Goal: Information Seeking & Learning: Learn about a topic

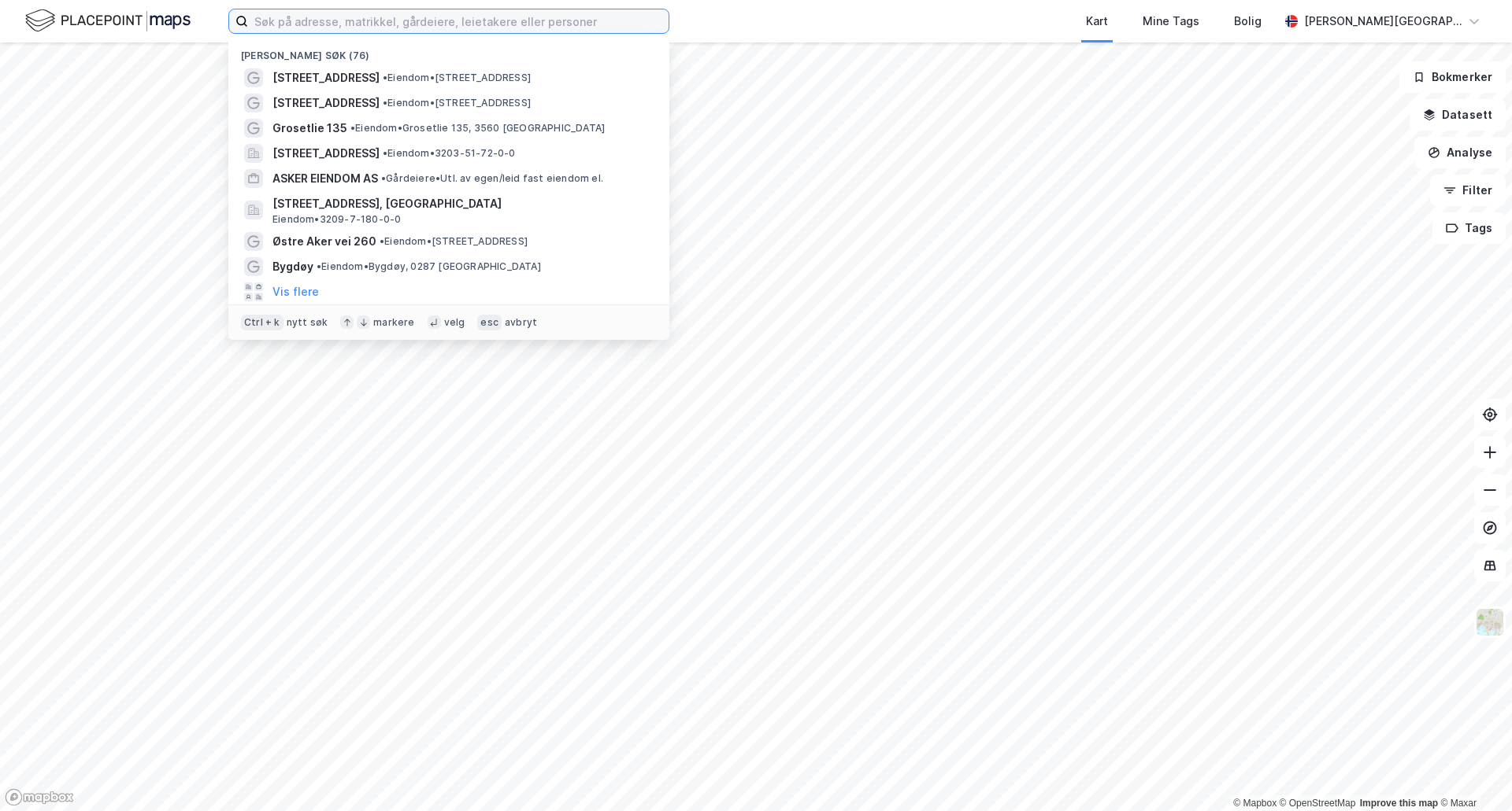
click at [311, 24] on input at bounding box center [459, 21] width 421 height 23
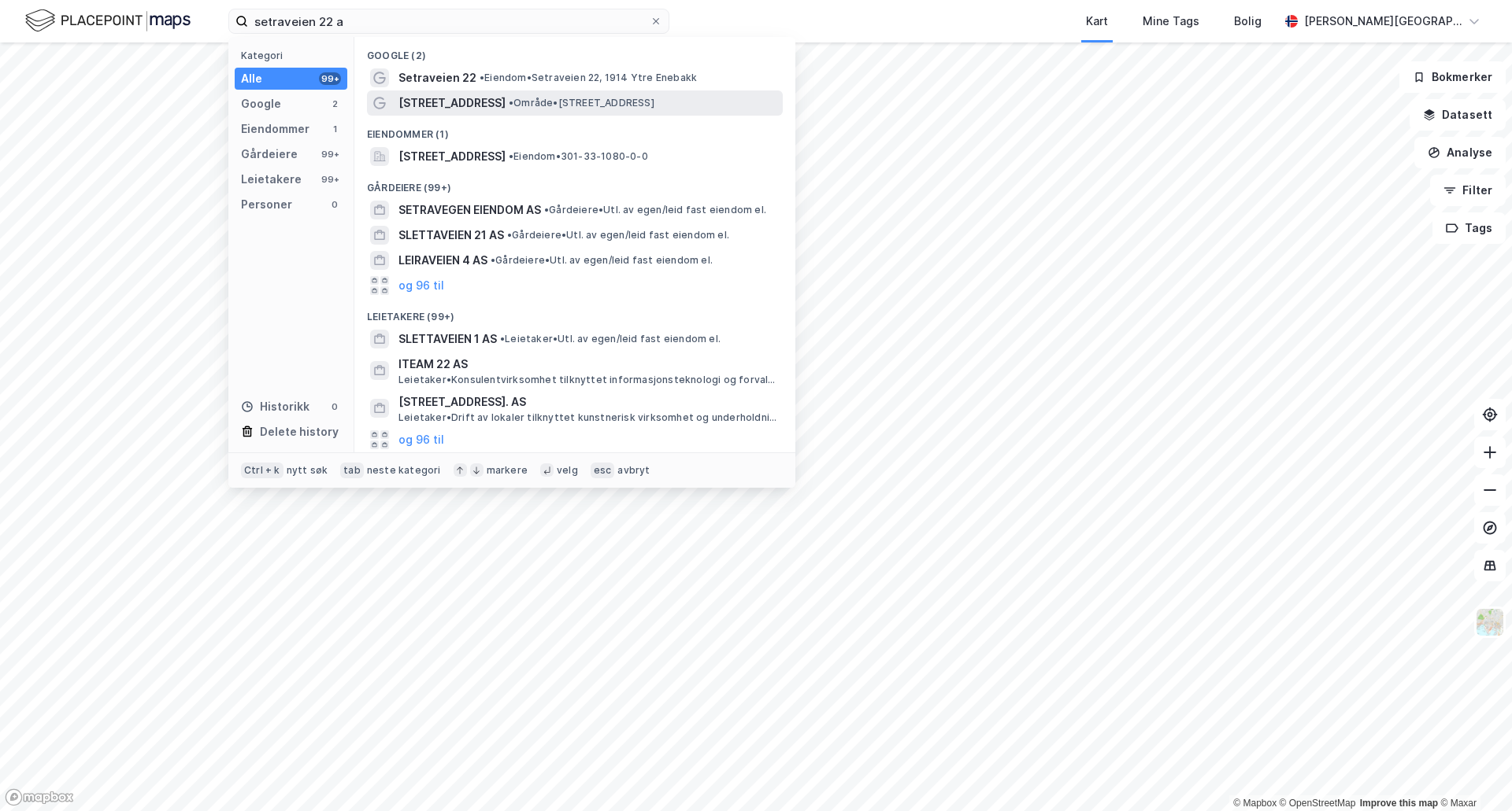
click at [471, 105] on span "[STREET_ADDRESS]" at bounding box center [451, 103] width 107 height 19
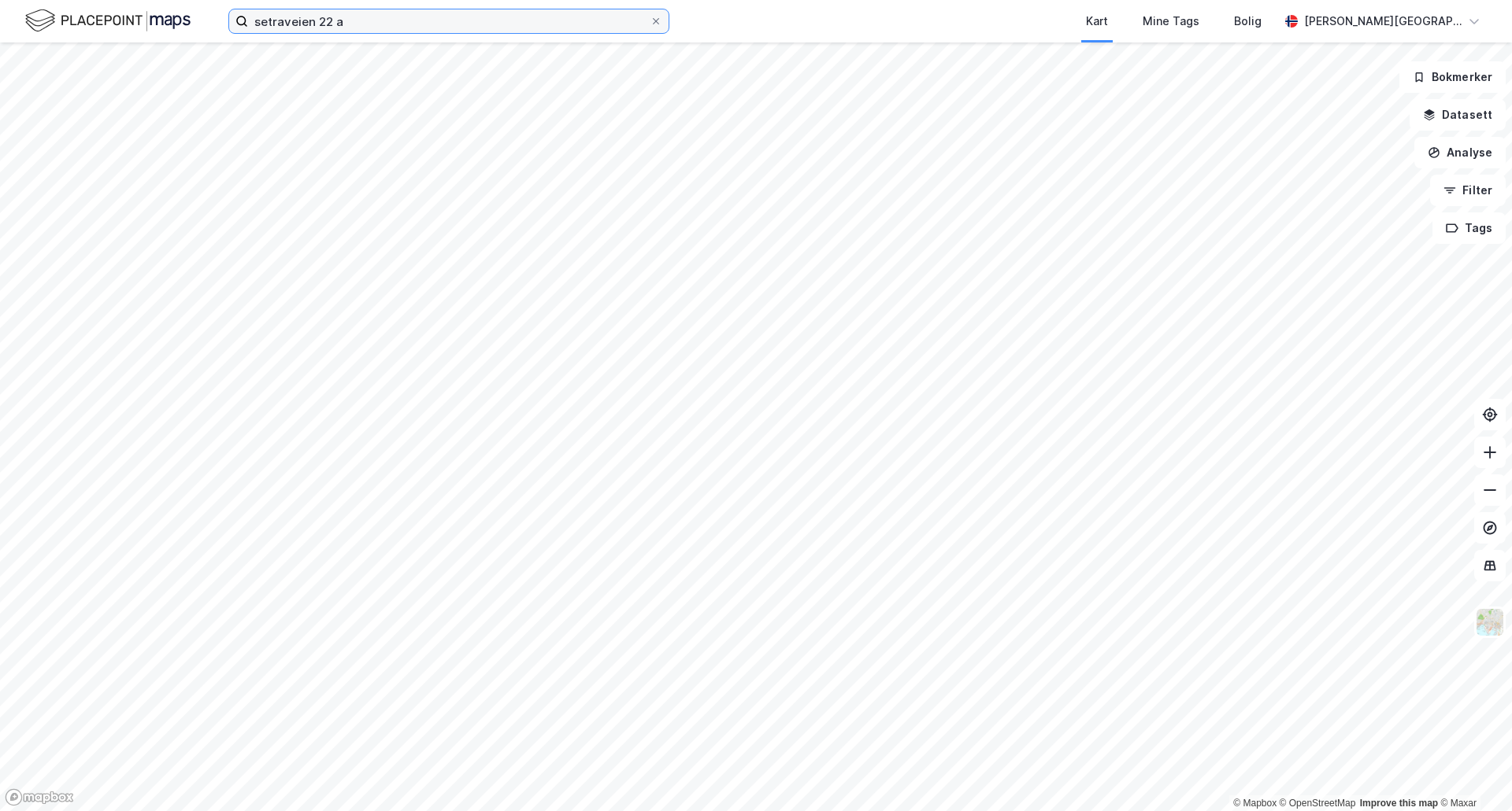
click at [398, 19] on input "setraveien 22 a" at bounding box center [449, 21] width 401 height 23
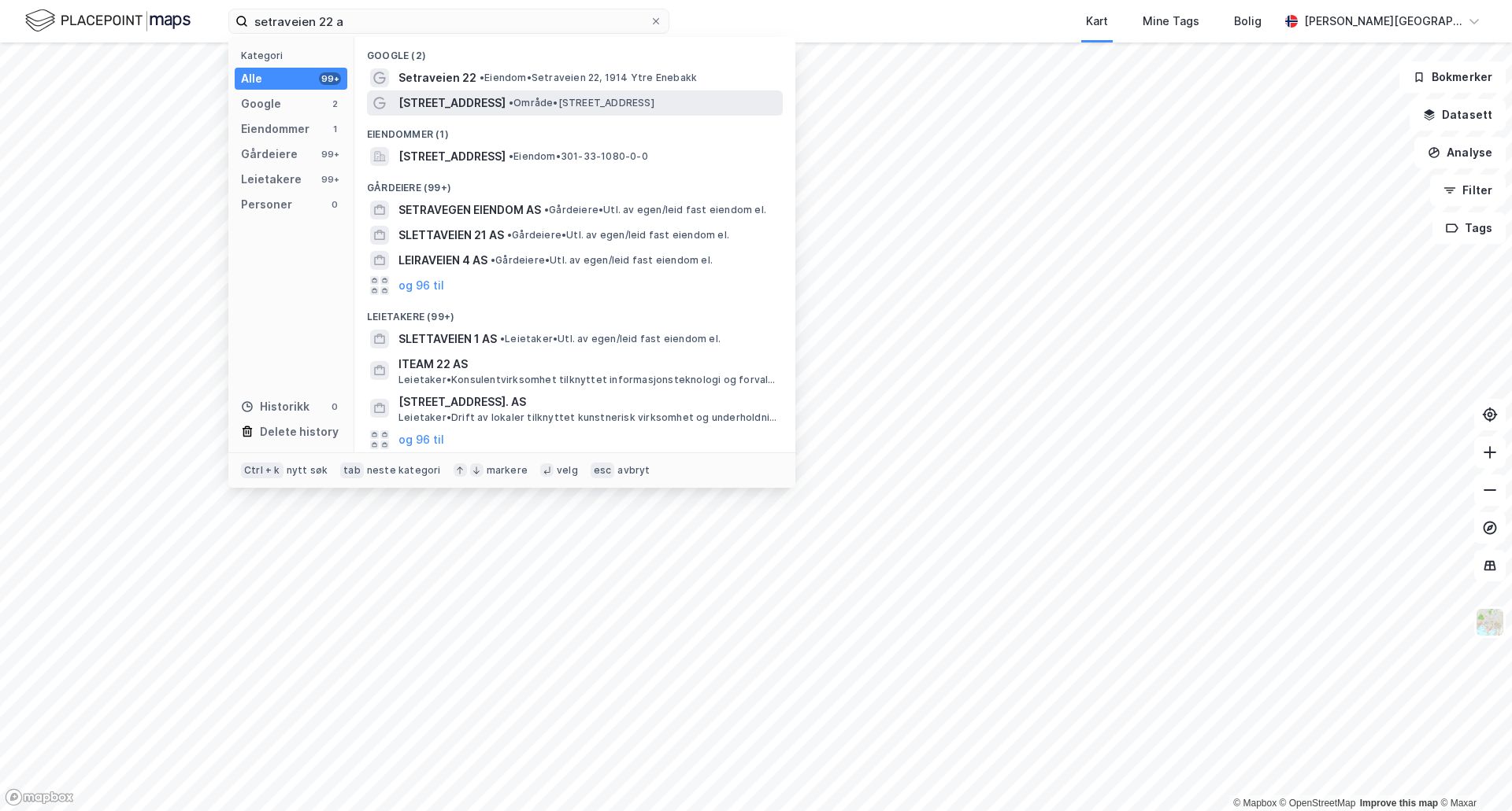
click at [436, 103] on span "[STREET_ADDRESS]" at bounding box center [451, 103] width 107 height 19
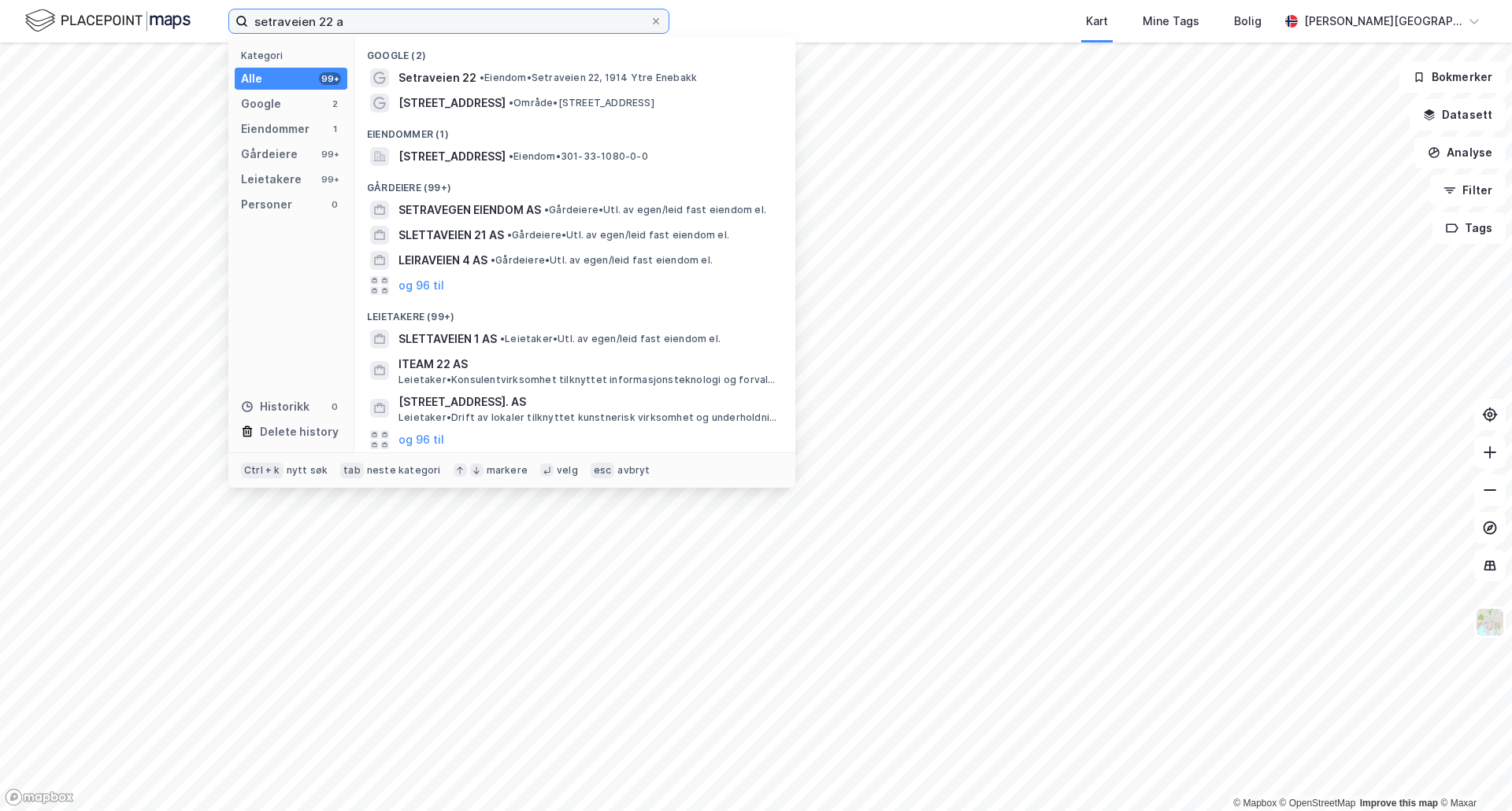
click at [488, 32] on input "setraveien 22 a" at bounding box center [449, 21] width 401 height 23
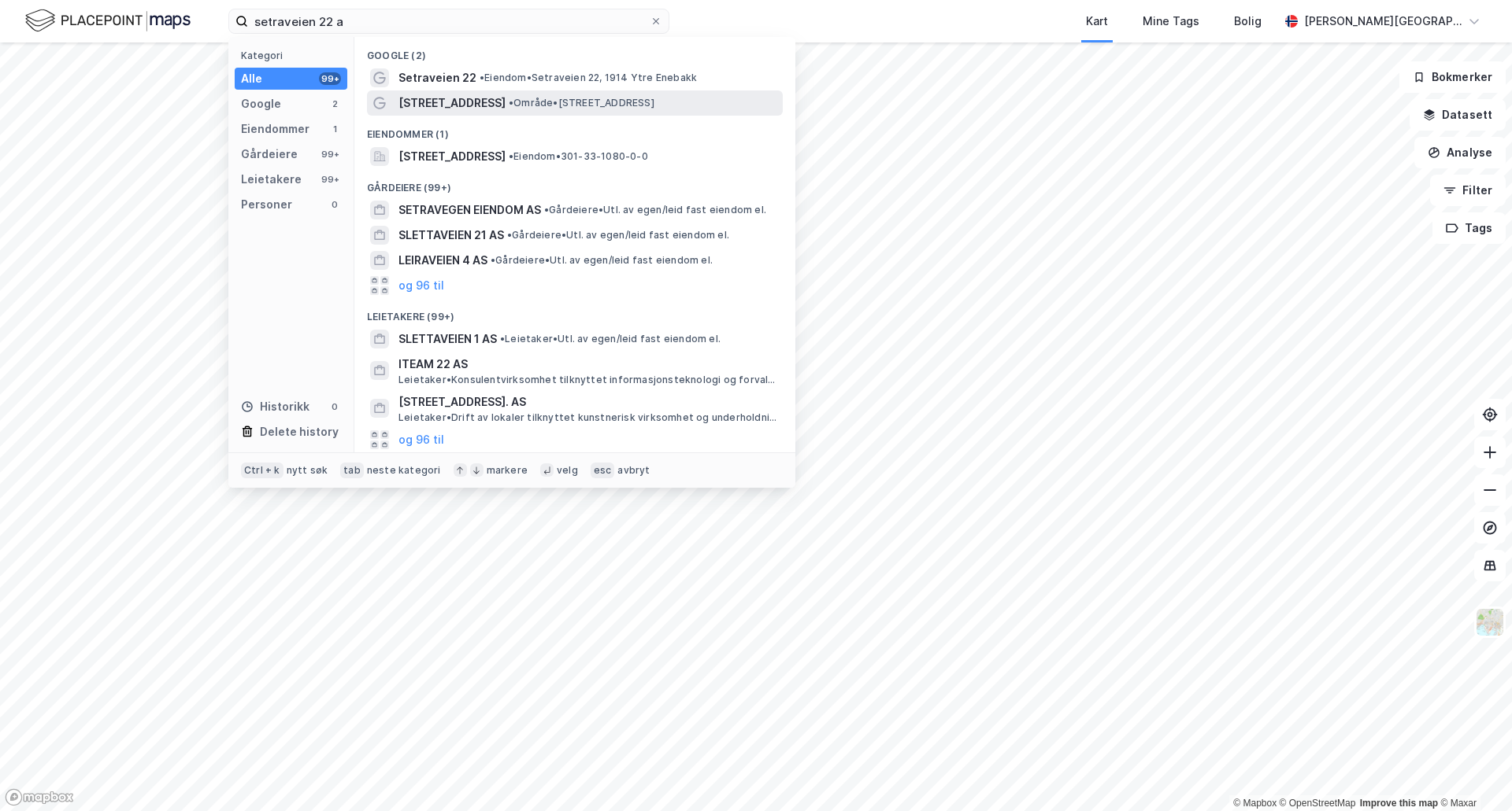
click at [464, 103] on span "[STREET_ADDRESS]" at bounding box center [451, 103] width 107 height 19
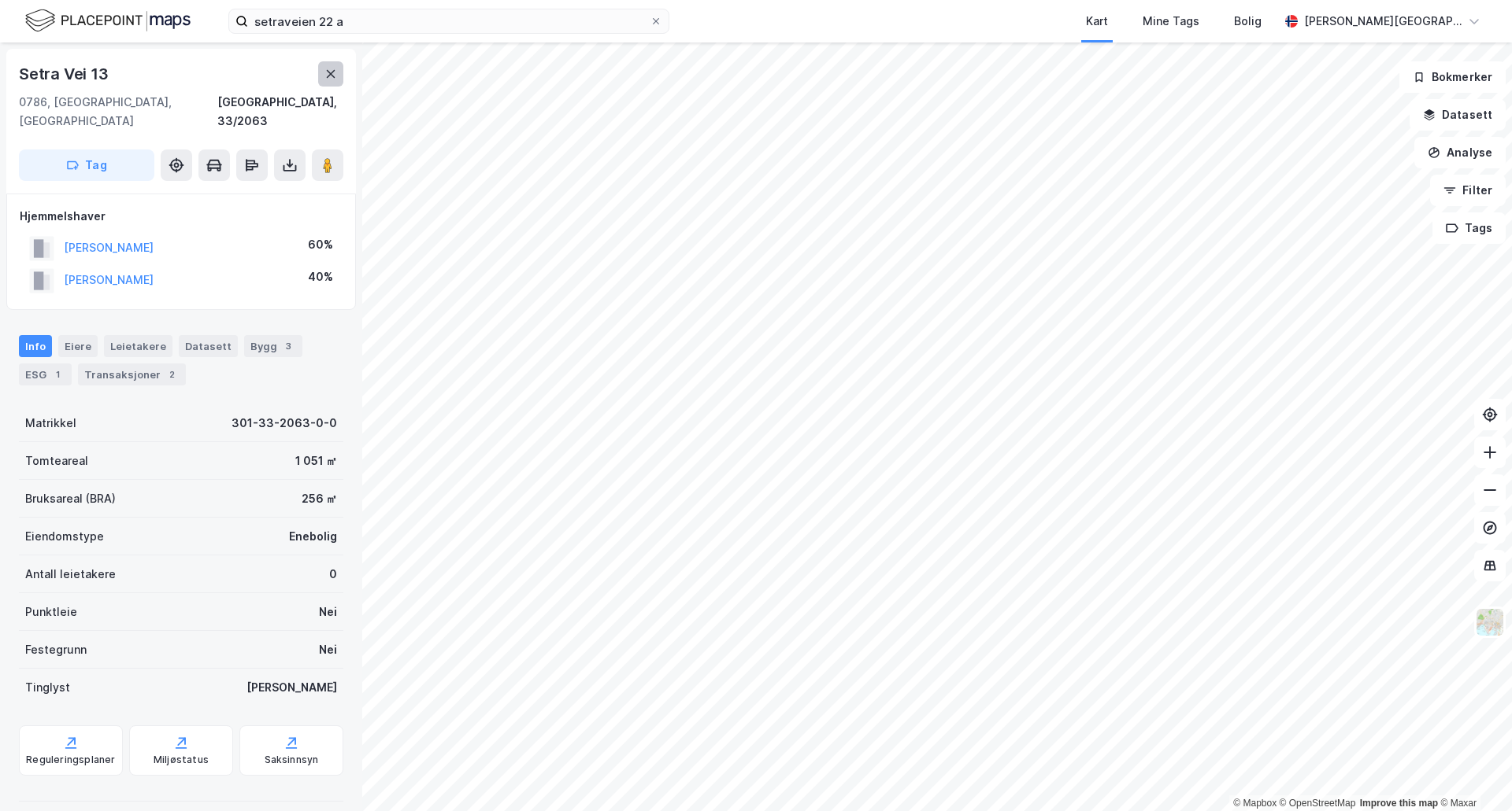
click at [338, 72] on button at bounding box center [330, 74] width 25 height 25
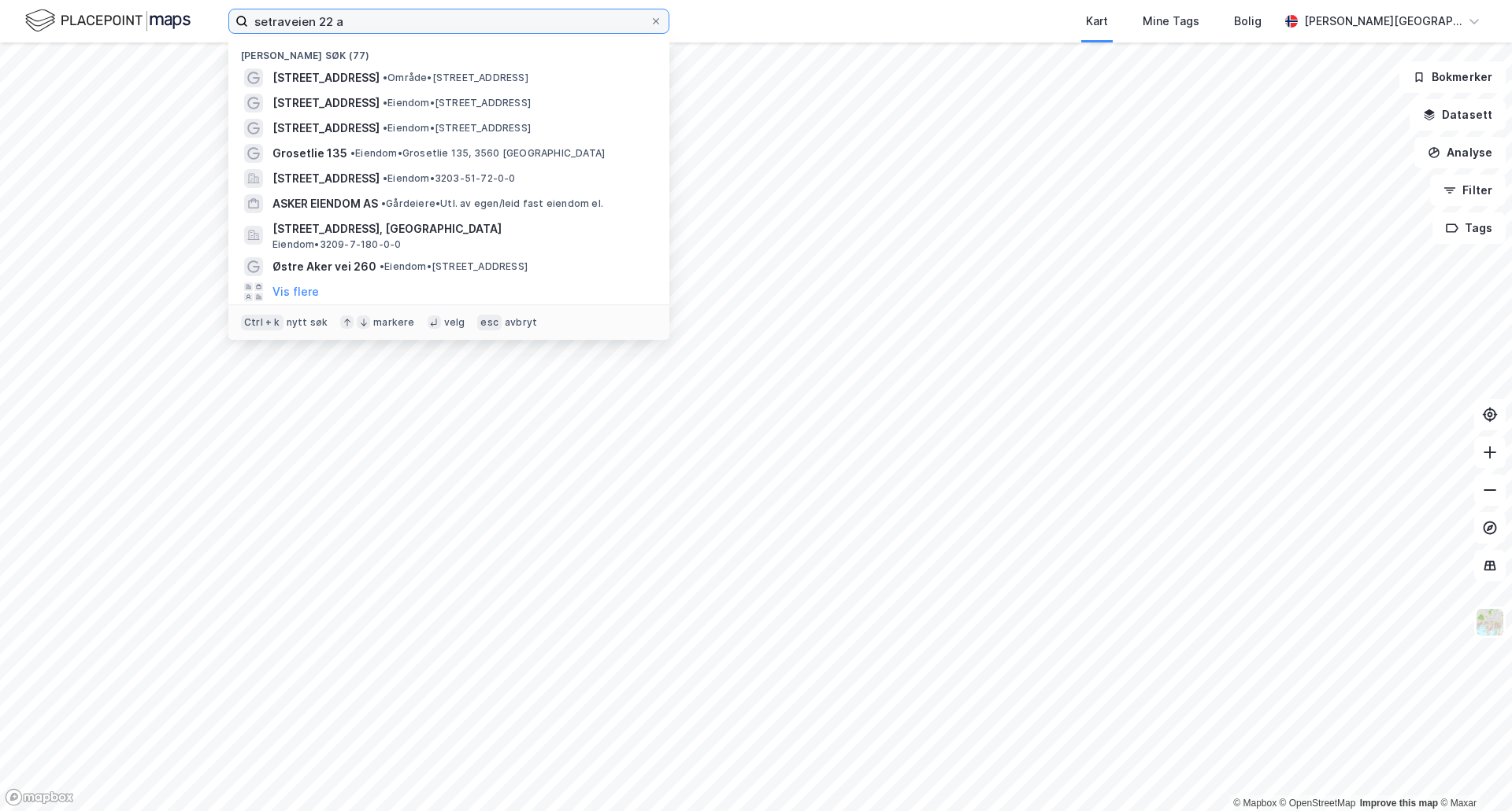
click at [352, 22] on input "setraveien 22 a" at bounding box center [449, 21] width 401 height 23
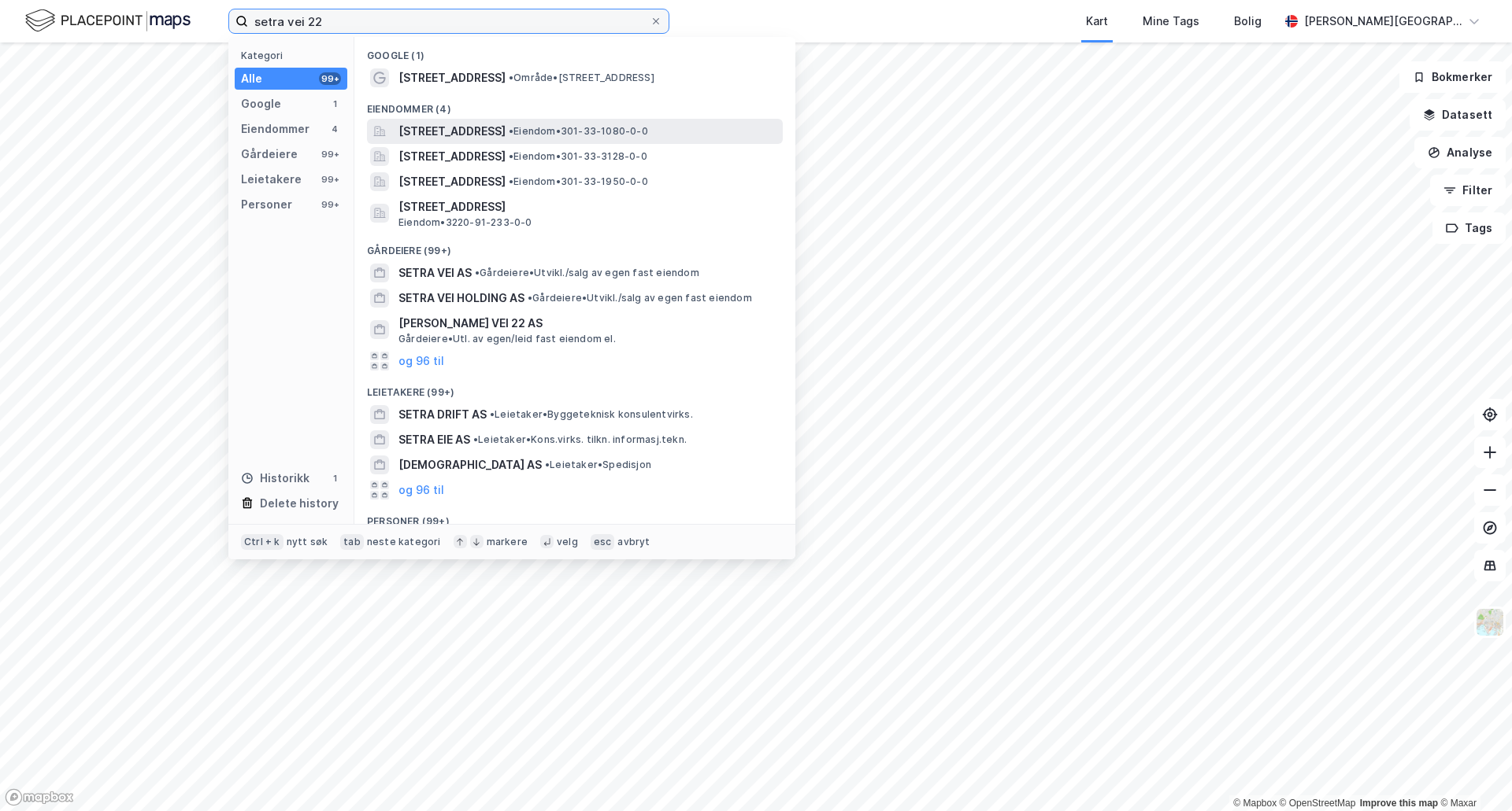
type input "setra vei 22"
click at [468, 123] on span "[STREET_ADDRESS]" at bounding box center [451, 131] width 107 height 19
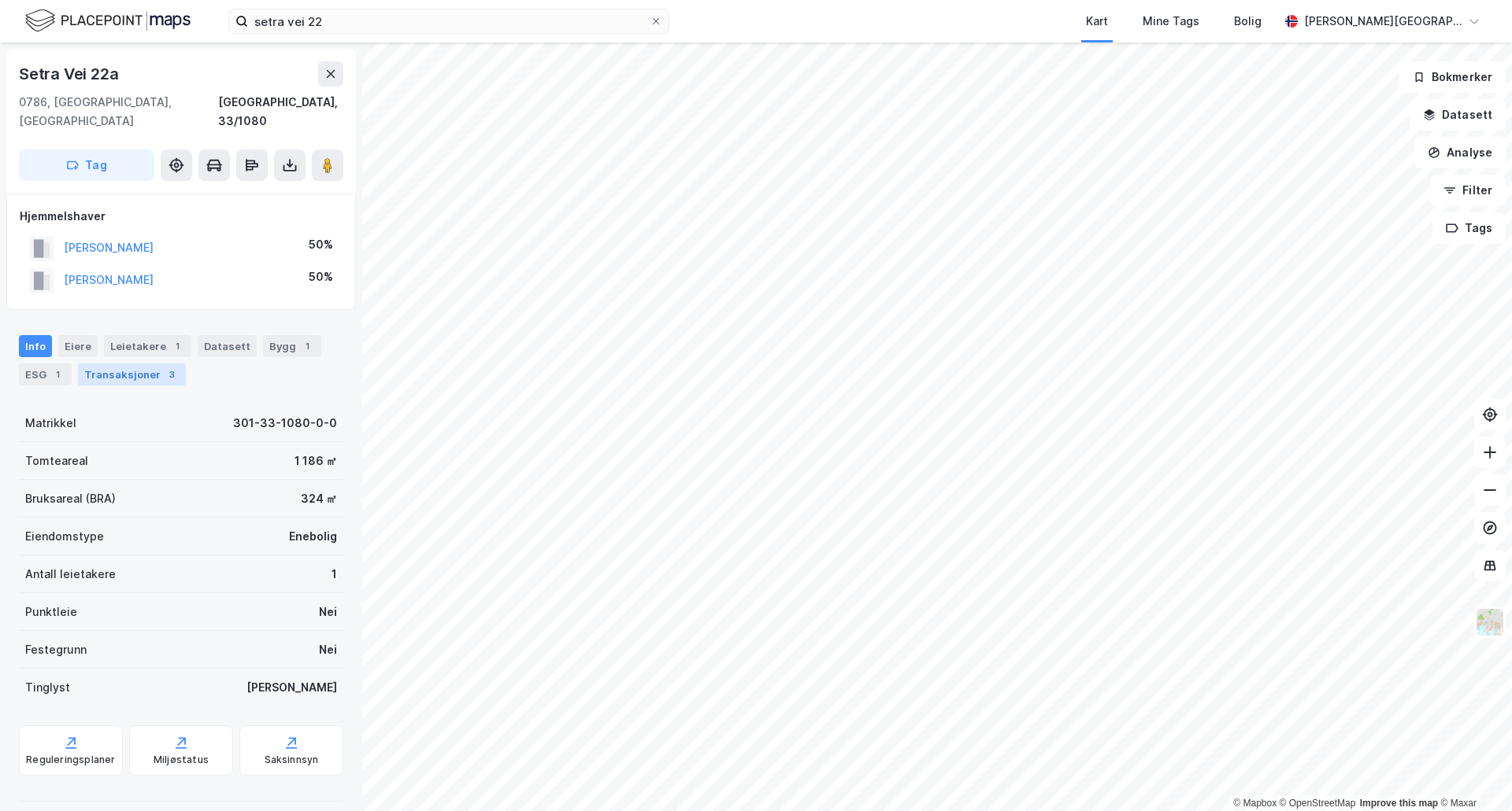
scroll to position [61, 0]
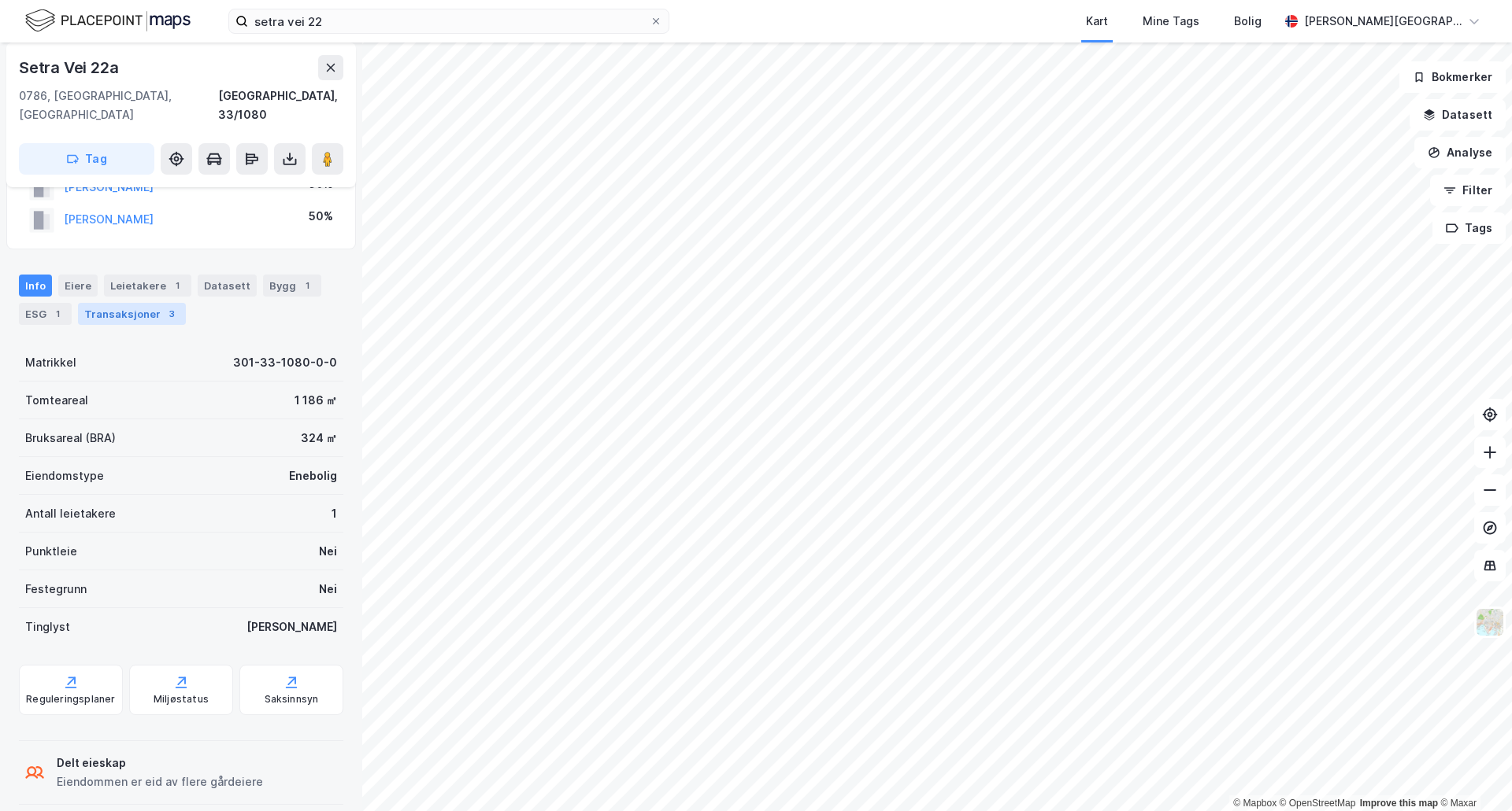
click at [122, 303] on div "Transaksjoner 3" at bounding box center [131, 314] width 108 height 22
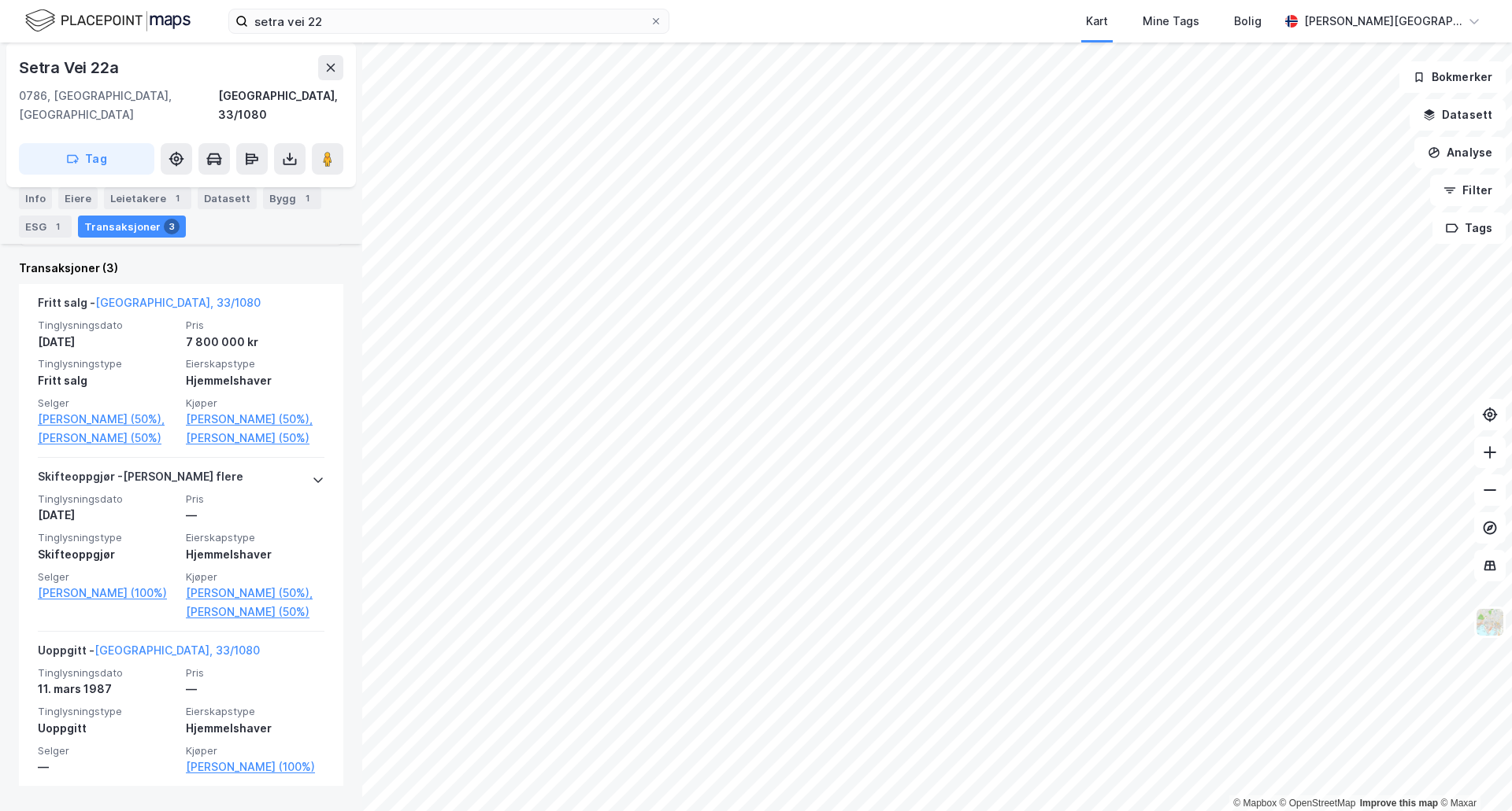
scroll to position [465, 0]
